Goal: Navigation & Orientation: Go to known website

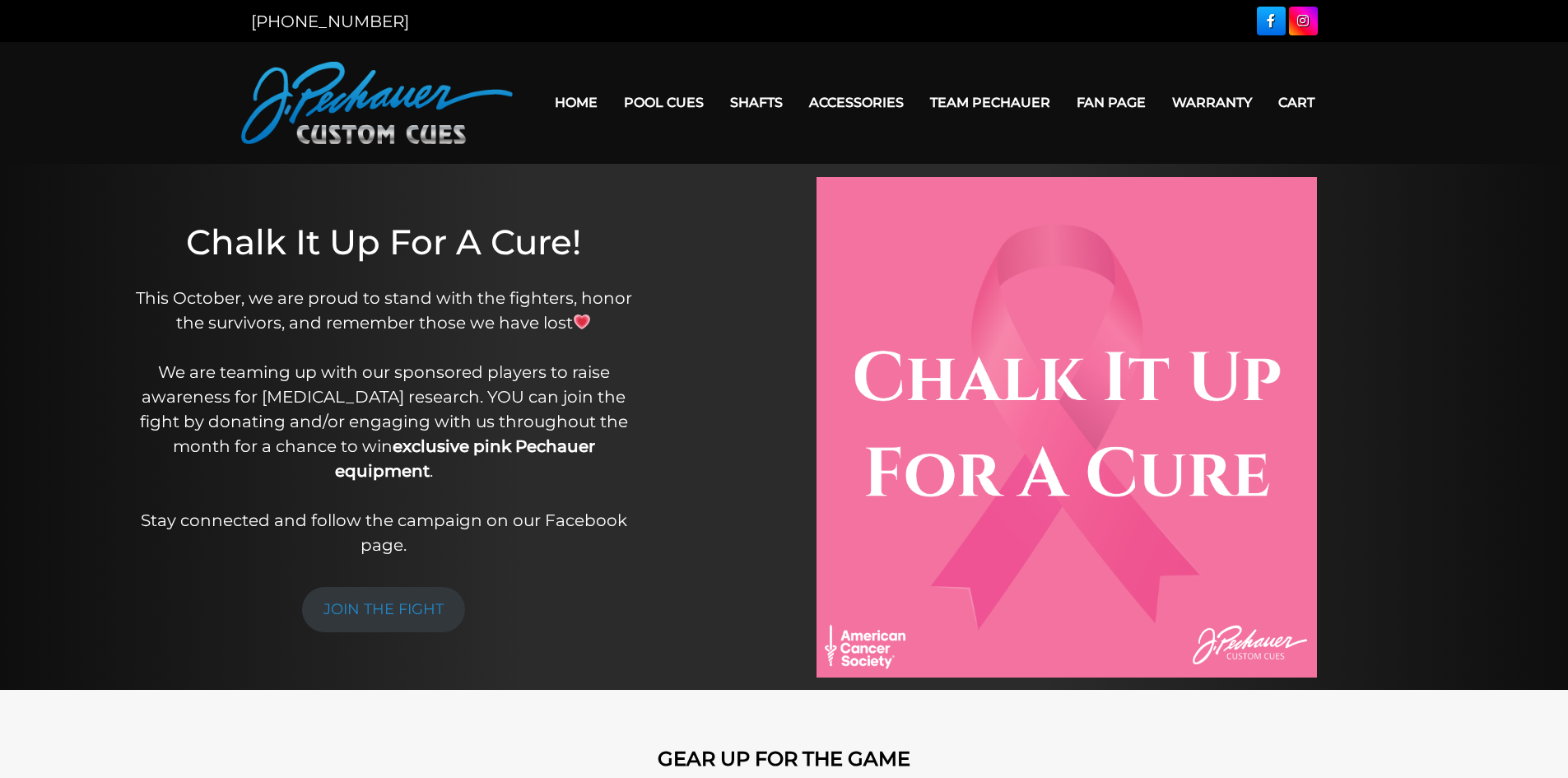
click at [572, 92] on link "Home" at bounding box center [576, 102] width 70 height 42
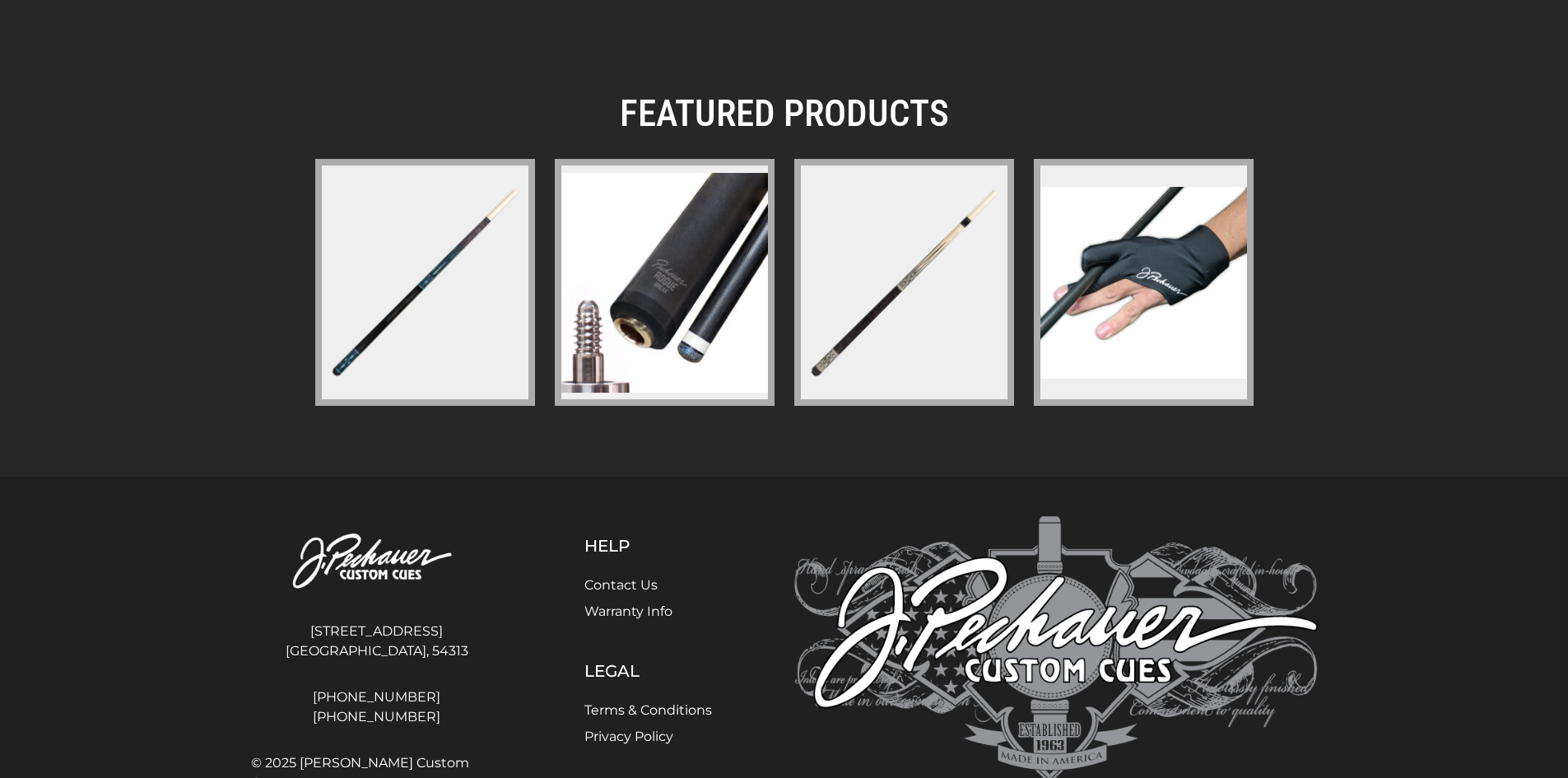
scroll to position [2440, 0]
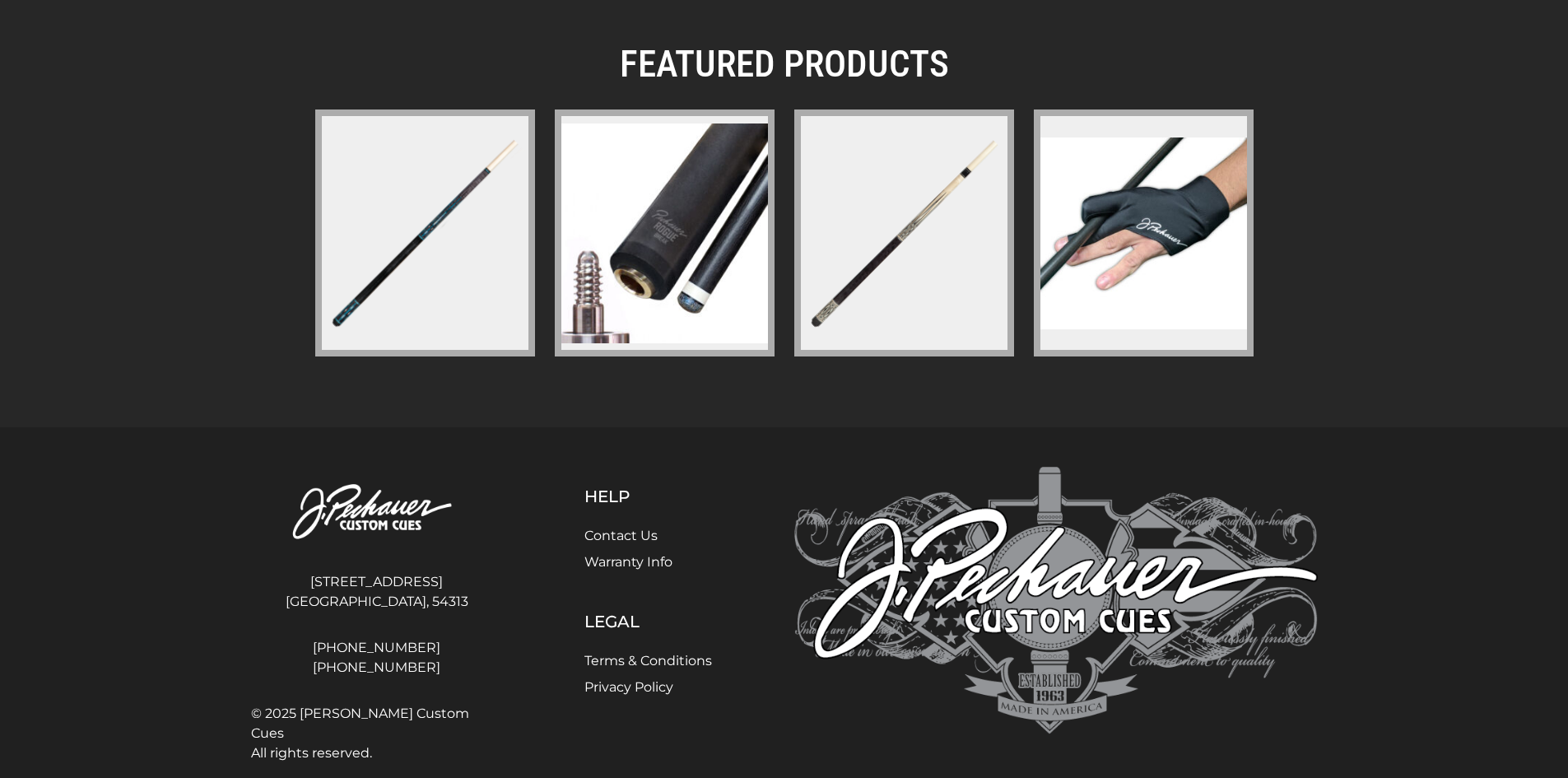
click at [616, 527] on link "Contact Us" at bounding box center [620, 535] width 74 height 16
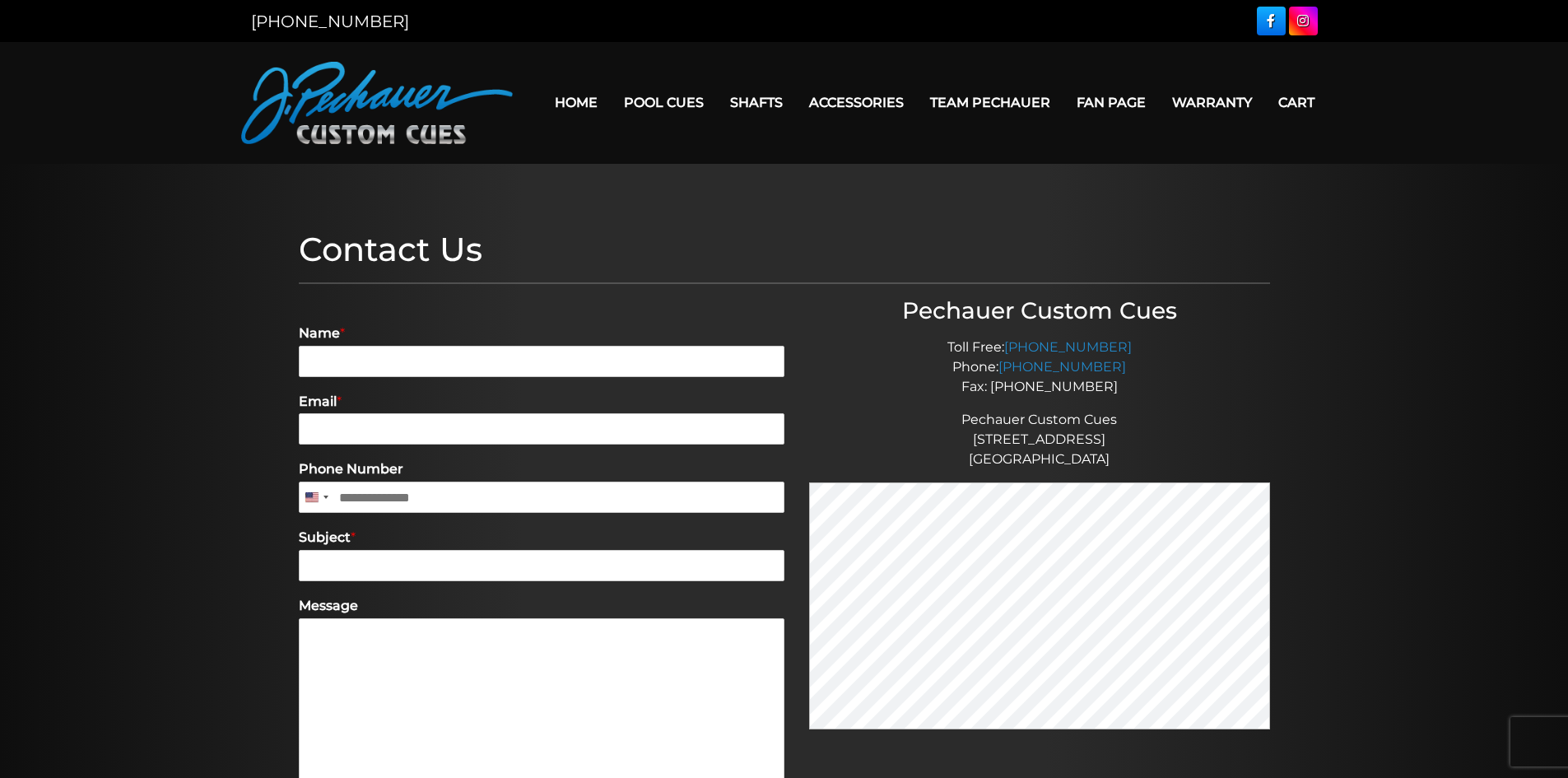
click at [1137, 96] on link "Fan Page" at bounding box center [1110, 102] width 95 height 42
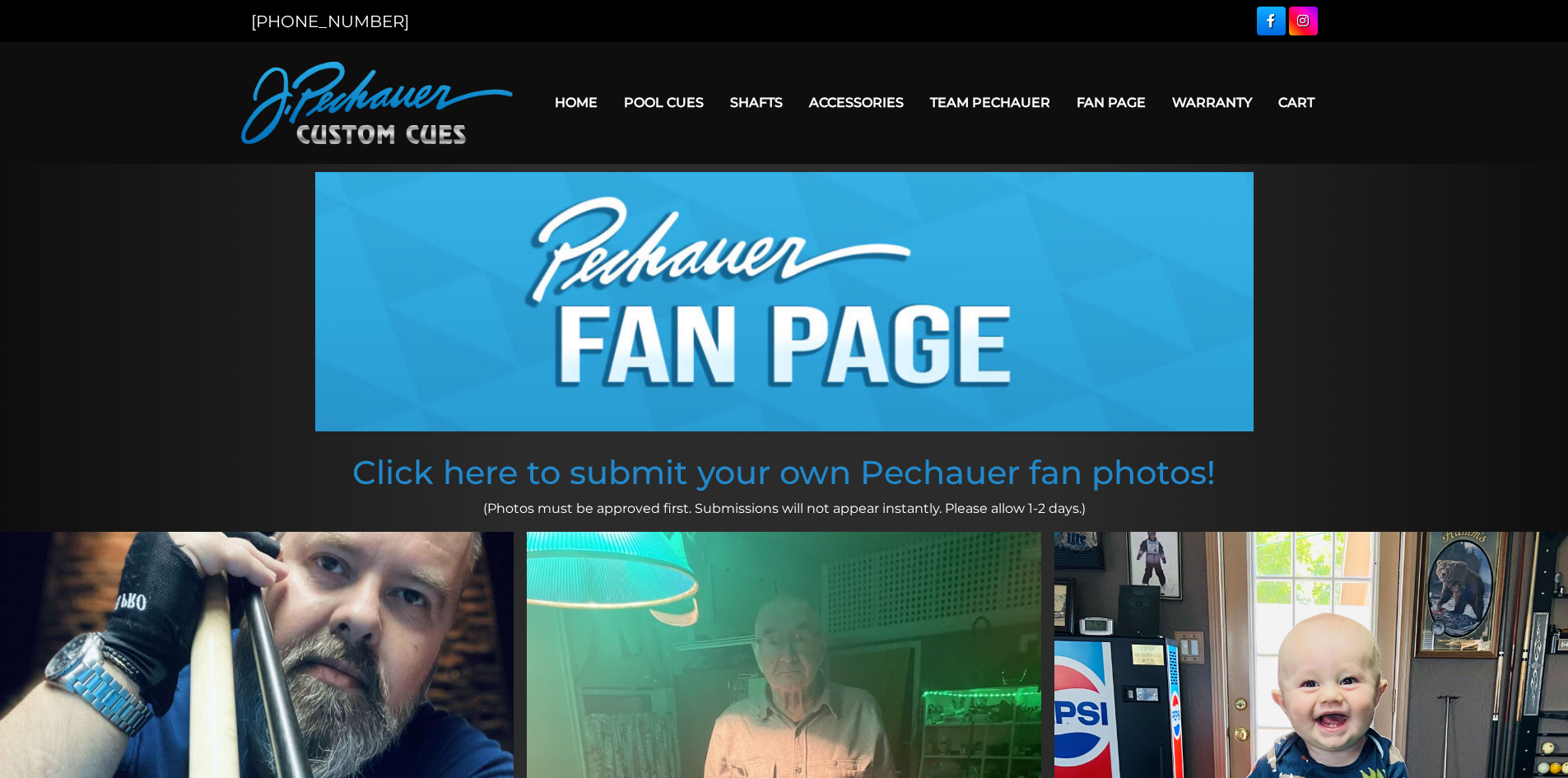
click at [1265, 20] on link at bounding box center [1270, 21] width 28 height 28
